Goal: Information Seeking & Learning: Learn about a topic

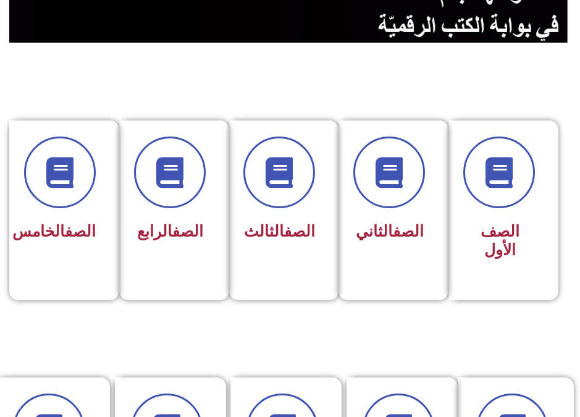
scroll to position [260, 0]
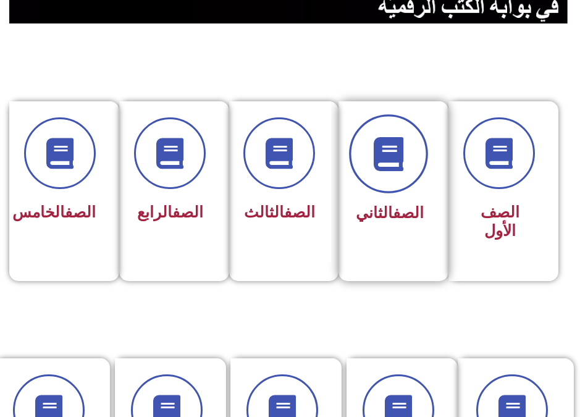
click at [391, 179] on span at bounding box center [388, 153] width 79 height 79
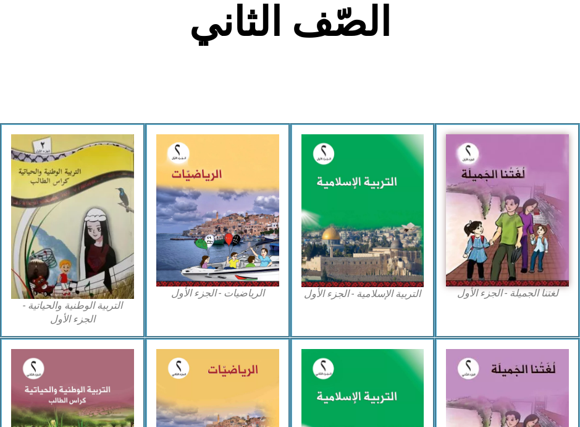
scroll to position [312, 0]
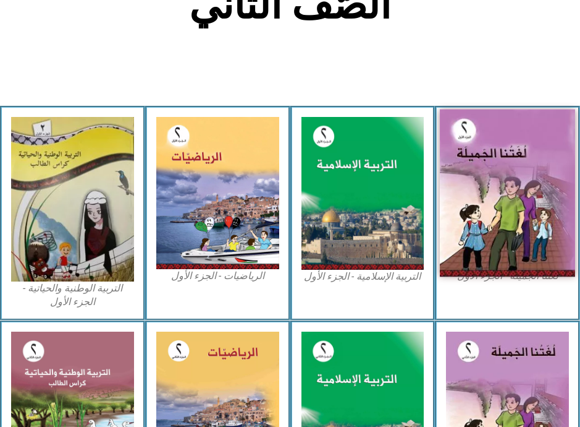
click at [510, 156] on img at bounding box center [507, 193] width 135 height 168
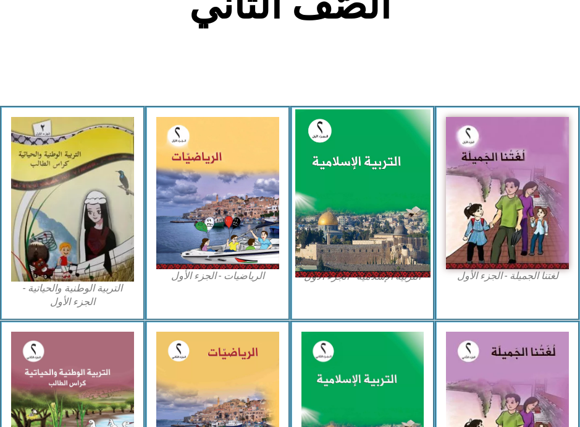
click at [370, 212] on img at bounding box center [362, 193] width 135 height 168
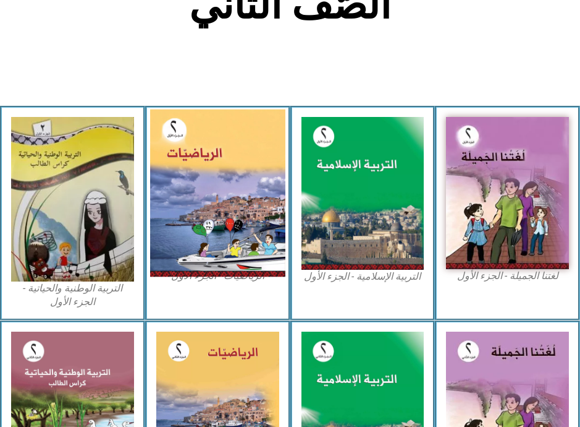
click at [186, 167] on img at bounding box center [217, 193] width 135 height 168
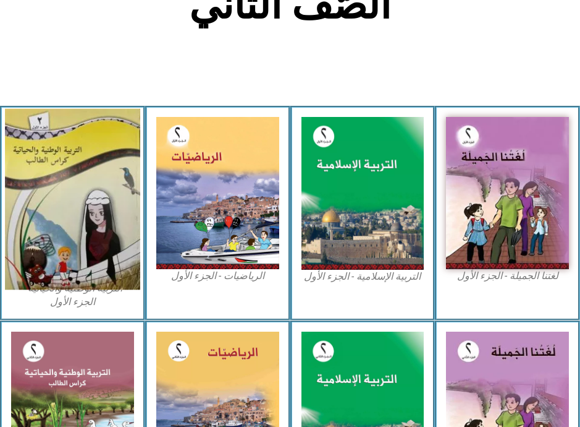
click at [75, 214] on img at bounding box center [72, 199] width 135 height 181
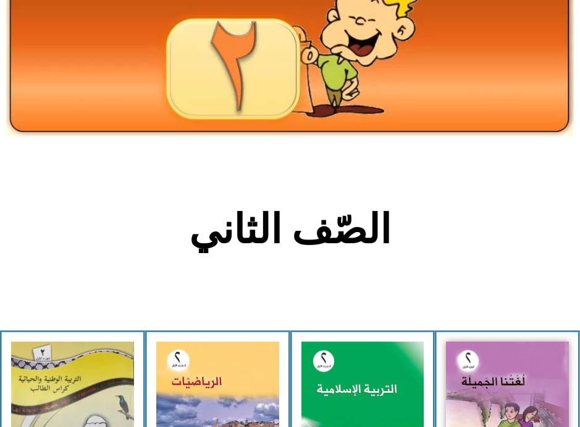
scroll to position [83, 0]
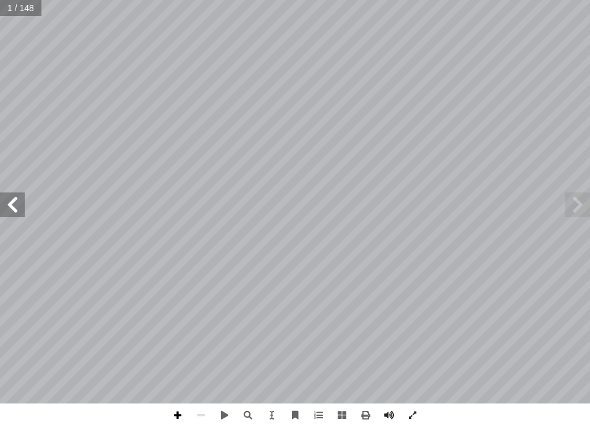
click at [178, 414] on span at bounding box center [177, 414] width 23 height 23
click at [25, 12] on input "text" at bounding box center [20, 8] width 41 height 16
click at [19, 12] on input "text" at bounding box center [20, 8] width 41 height 16
type input "**"
click at [16, 210] on span at bounding box center [12, 204] width 25 height 25
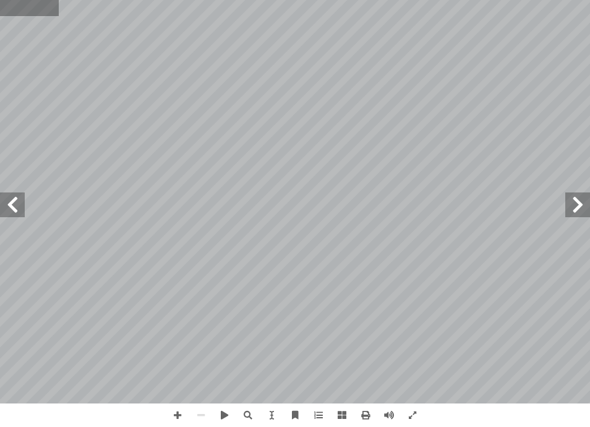
click at [28, 15] on input "text" at bounding box center [29, 8] width 59 height 16
type input "**"
click at [9, 208] on span at bounding box center [12, 204] width 25 height 25
click at [176, 416] on span at bounding box center [177, 414] width 23 height 23
click at [180, 415] on span at bounding box center [177, 414] width 23 height 23
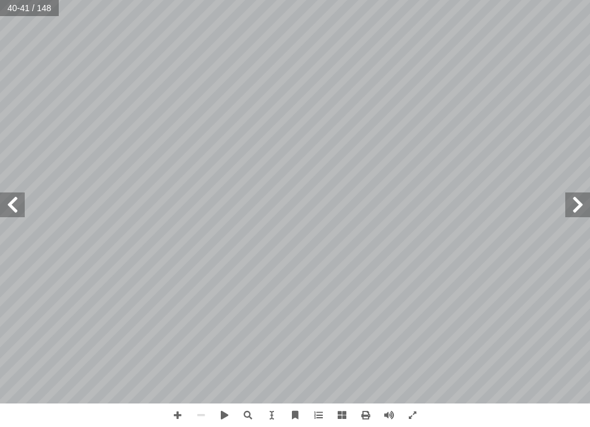
click at [18, 211] on span at bounding box center [12, 204] width 25 height 25
click at [573, 209] on span at bounding box center [577, 204] width 25 height 25
click at [181, 414] on span at bounding box center [177, 414] width 23 height 23
click at [199, 413] on span at bounding box center [200, 414] width 23 height 23
drag, startPoint x: 171, startPoint y: 409, endPoint x: 173, endPoint y: 416, distance: 7.2
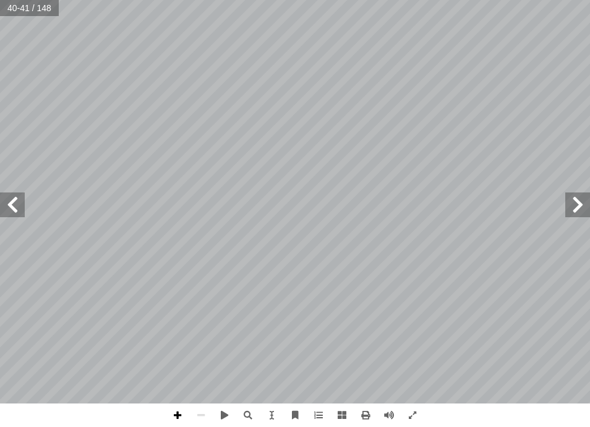
click at [173, 416] on span at bounding box center [177, 414] width 23 height 23
click at [176, 412] on span at bounding box center [177, 414] width 23 height 23
click at [204, 413] on span at bounding box center [200, 414] width 23 height 23
click at [202, 414] on span at bounding box center [200, 414] width 23 height 23
click at [14, 206] on span at bounding box center [12, 204] width 25 height 25
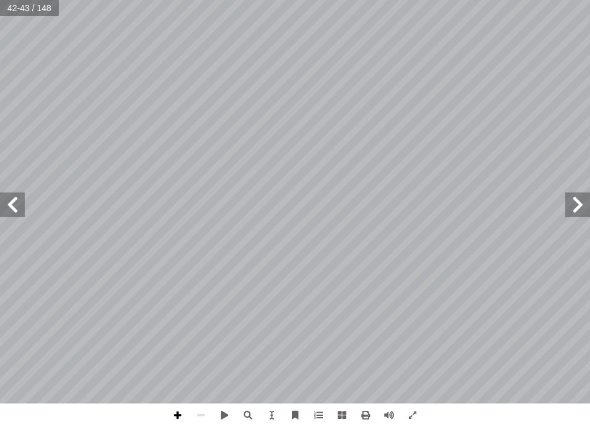
click at [173, 413] on span at bounding box center [177, 414] width 23 height 23
click at [174, 412] on span at bounding box center [177, 414] width 23 height 23
click at [199, 412] on span at bounding box center [200, 414] width 23 height 23
